Goal: Information Seeking & Learning: Learn about a topic

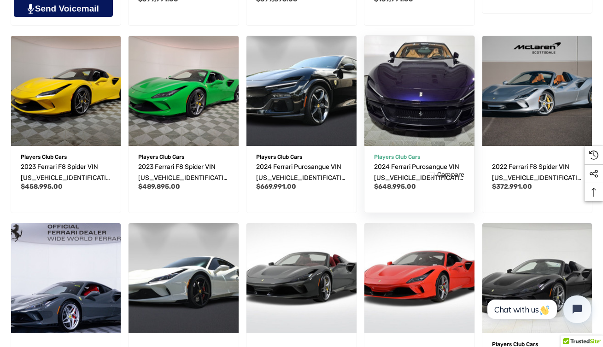
scroll to position [589, 0]
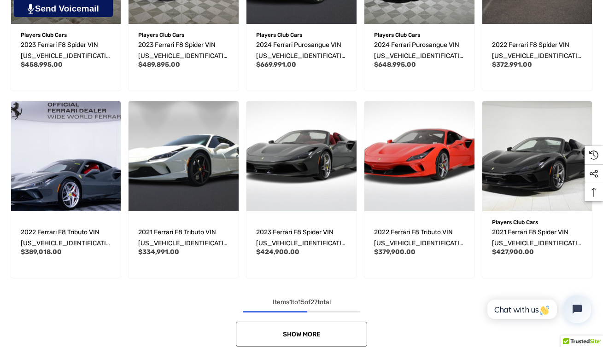
click at [335, 339] on link "Show More" at bounding box center [301, 334] width 131 height 25
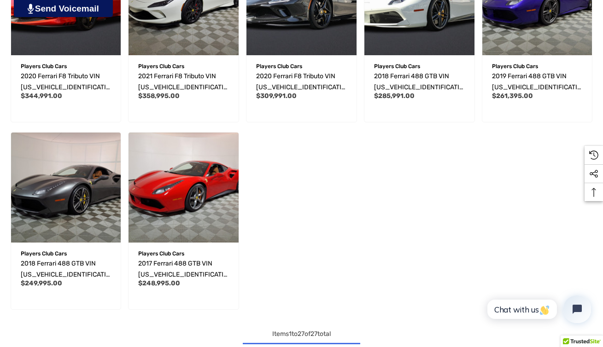
scroll to position [1256, 0]
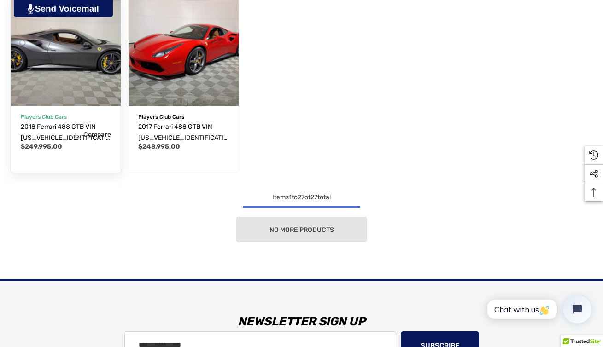
click at [91, 69] on img "2018 Ferrari 488 GTB VIN ZFF79ALA3J0229063,$249,995.00\a" at bounding box center [66, 51] width 121 height 121
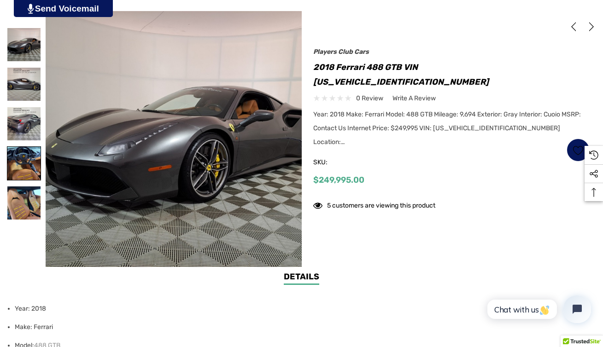
click at [26, 165] on img at bounding box center [23, 163] width 33 height 33
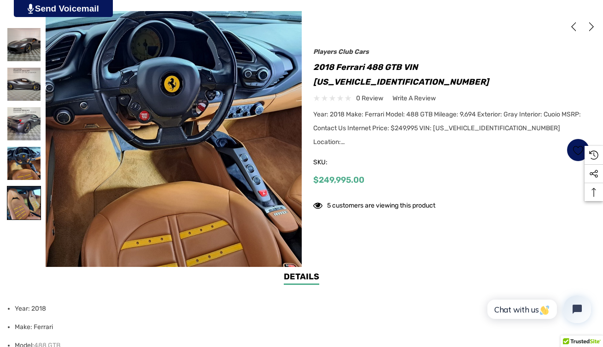
click at [26, 203] on img at bounding box center [23, 202] width 33 height 33
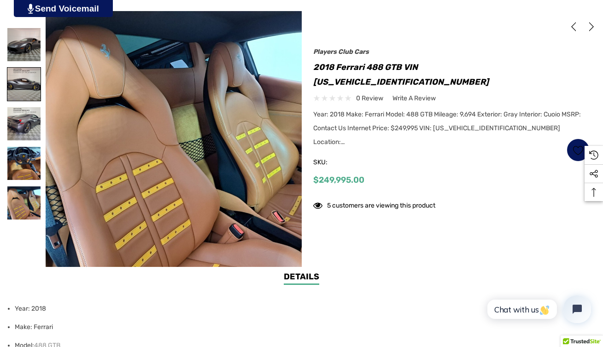
click at [24, 92] on img at bounding box center [23, 84] width 33 height 33
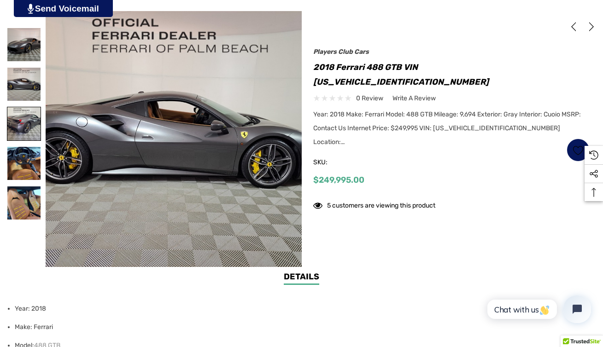
click at [26, 125] on img at bounding box center [23, 123] width 33 height 33
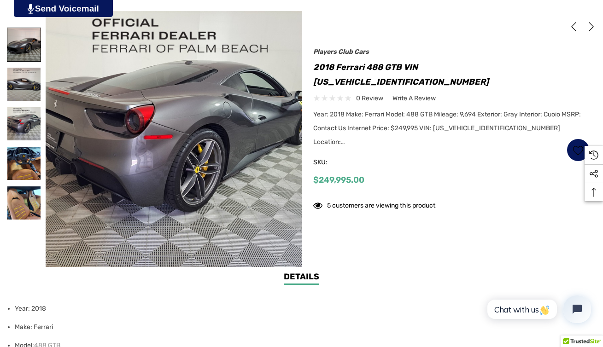
click at [25, 38] on img at bounding box center [23, 44] width 33 height 33
